Goal: Task Accomplishment & Management: Manage account settings

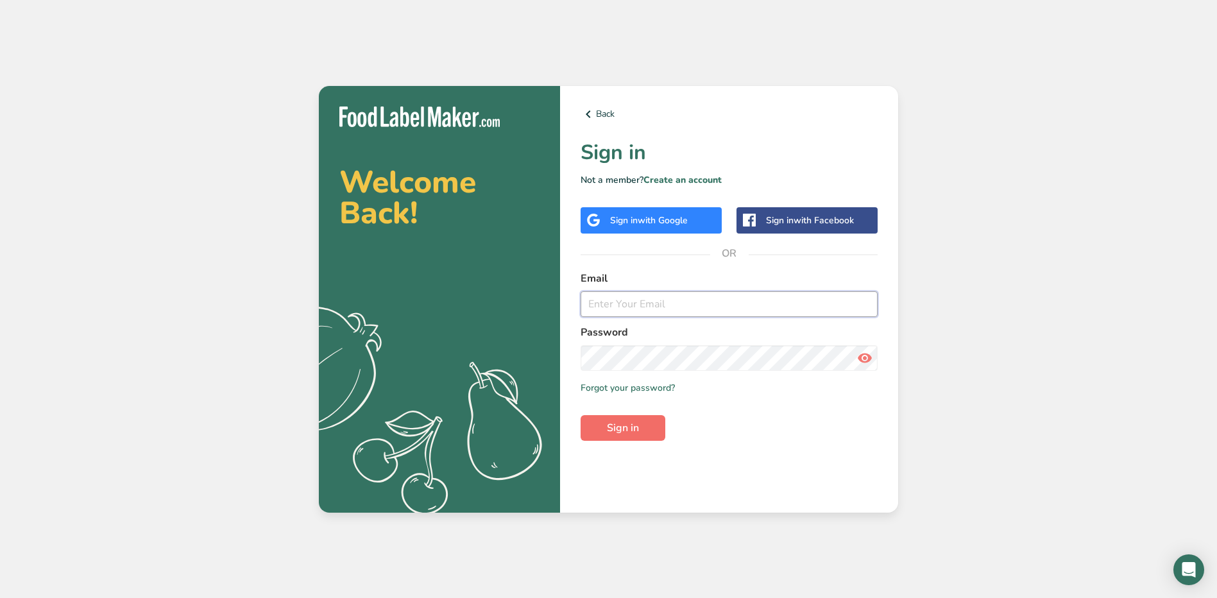
type input "[EMAIL_ADDRESS][DOMAIN_NAME]"
click at [647, 423] on button "Sign in" at bounding box center [622, 428] width 85 height 26
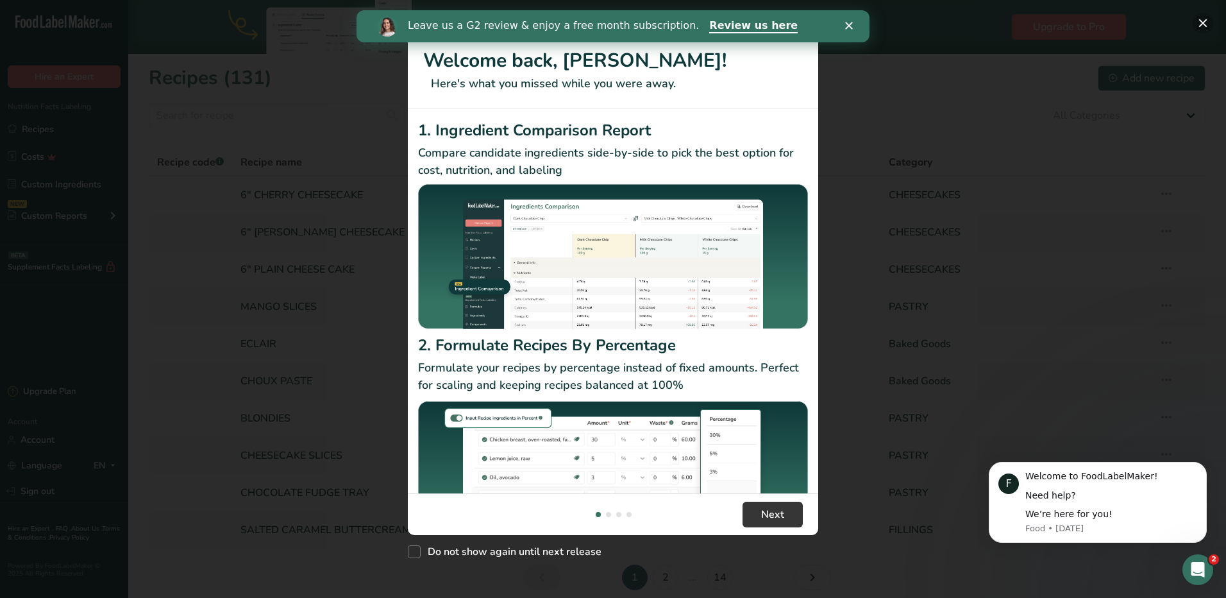
click at [1205, 24] on button "New Features" at bounding box center [1203, 23] width 21 height 21
